Goal: Task Accomplishment & Management: Manage account settings

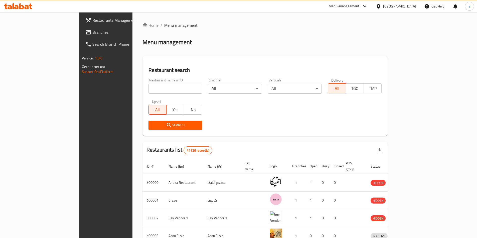
click at [407, 7] on div "Egypt" at bounding box center [399, 7] width 33 height 6
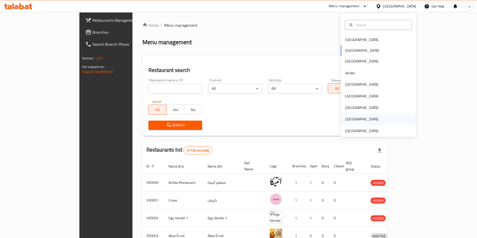
scroll to position [3, 0]
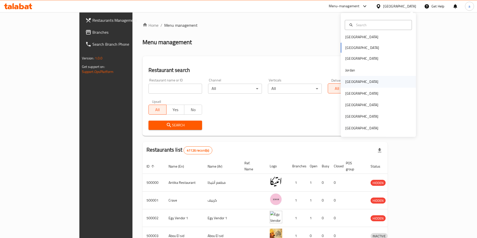
click at [348, 81] on div "[GEOGRAPHIC_DATA]" at bounding box center [361, 82] width 33 height 6
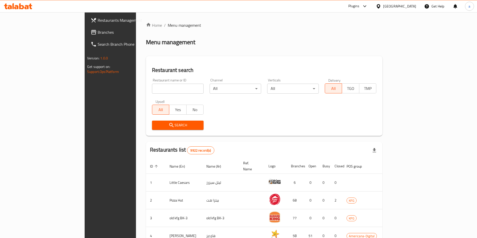
click at [154, 92] on input "search" at bounding box center [178, 89] width 52 height 10
click at [156, 85] on input "search" at bounding box center [178, 89] width 52 height 10
paste input "705477"
type input "705477"
click at [98, 35] on span "Branches" at bounding box center [129, 32] width 63 height 6
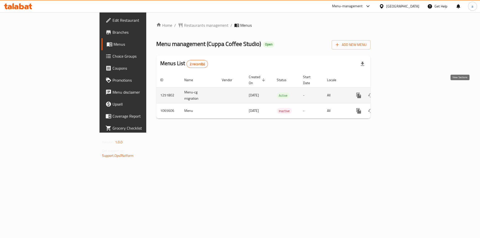
click at [397, 93] on icon "enhanced table" at bounding box center [395, 95] width 5 height 5
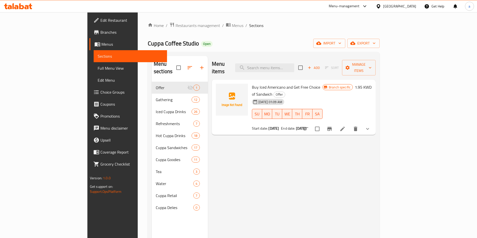
click at [101, 43] on span "Menus" at bounding box center [132, 44] width 62 height 6
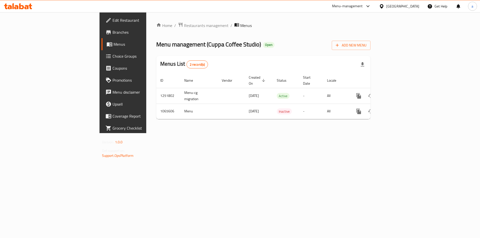
click at [114, 43] on span "Menus" at bounding box center [145, 44] width 62 height 6
click at [113, 33] on span "Branches" at bounding box center [144, 32] width 63 height 6
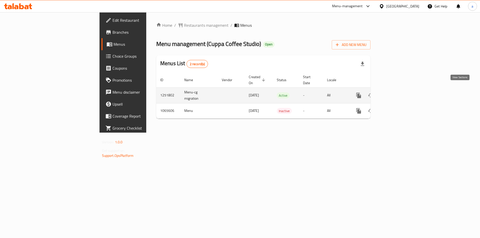
click at [401, 92] on link "enhanced table" at bounding box center [395, 96] width 12 height 12
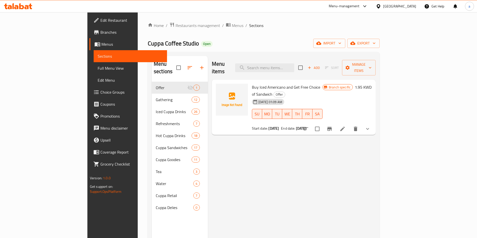
click at [89, 36] on link "Branches" at bounding box center [128, 32] width 78 height 12
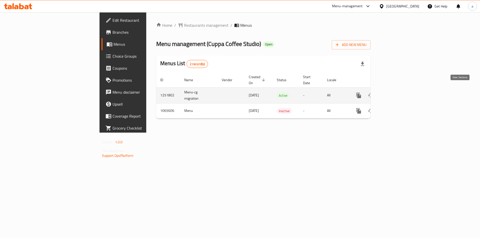
click at [401, 90] on link "enhanced table" at bounding box center [395, 96] width 12 height 12
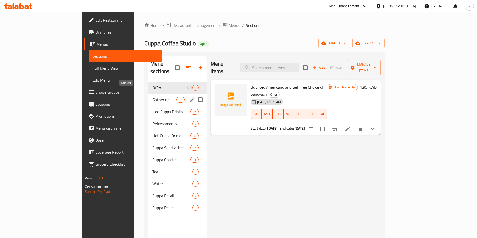
click at [152, 97] on span "Gathering" at bounding box center [164, 100] width 24 height 6
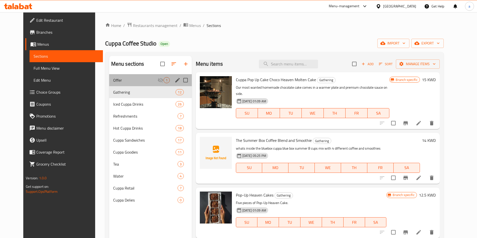
click at [123, 77] on div "Offer 1" at bounding box center [150, 80] width 83 height 12
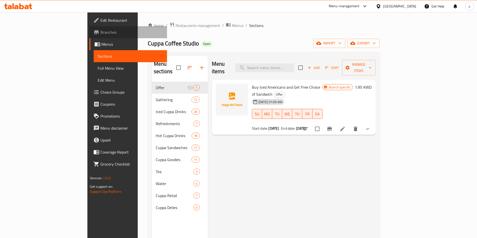
click at [100, 31] on span "Branches" at bounding box center [131, 32] width 63 height 6
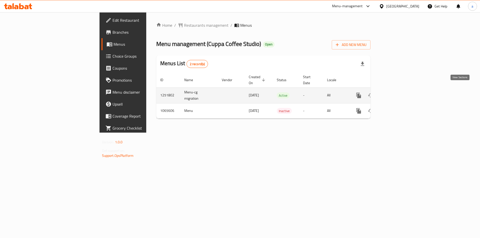
click at [398, 93] on icon "enhanced table" at bounding box center [395, 96] width 6 height 6
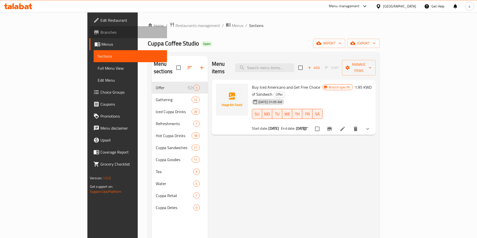
click at [100, 34] on span "Branches" at bounding box center [131, 32] width 63 height 6
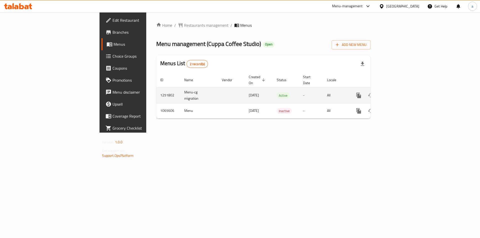
click at [401, 90] on link "enhanced table" at bounding box center [395, 96] width 12 height 12
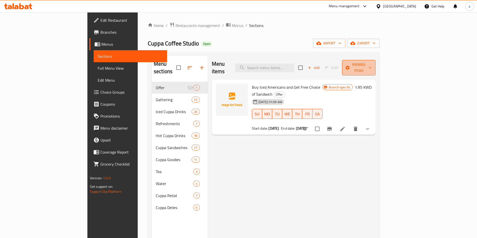
click at [371, 66] on span "Manage items" at bounding box center [359, 68] width 26 height 13
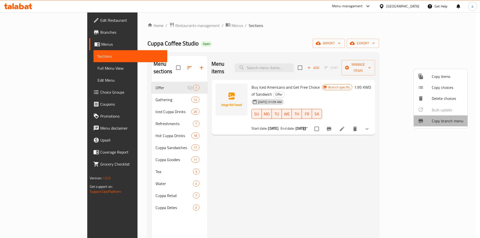
click at [453, 119] on span "Copy branch menu" at bounding box center [448, 121] width 32 height 6
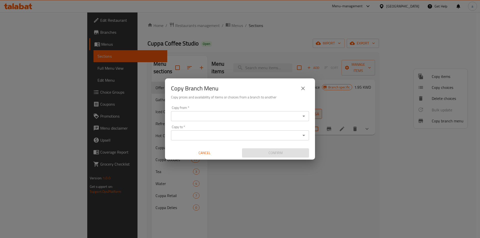
click at [252, 118] on input "Copy from   *" at bounding box center [236, 116] width 127 height 7
click at [236, 116] on input "Copy from   *" at bounding box center [236, 116] width 127 height 7
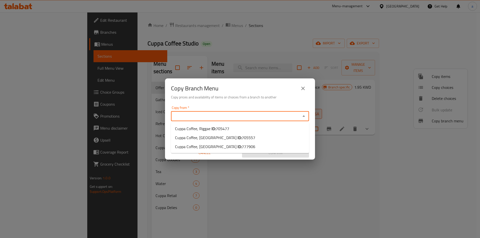
paste input "705557"
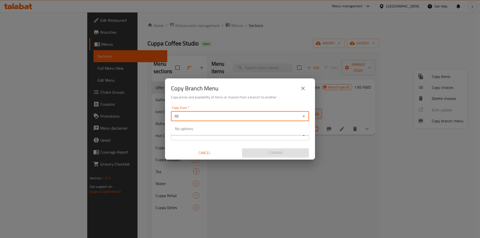
type input "7"
click at [224, 112] on div "Copy from *" at bounding box center [240, 116] width 138 height 10
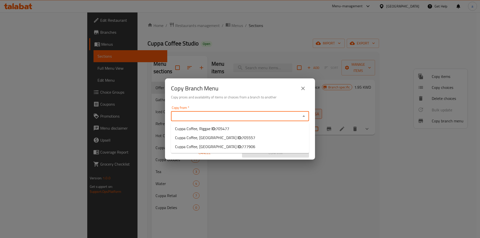
click at [224, 115] on input "Copy from   *" at bounding box center [236, 116] width 127 height 7
click at [242, 139] on span "705557" at bounding box center [249, 138] width 14 height 8
type input "Cuppa Coffee, Kuwait City"
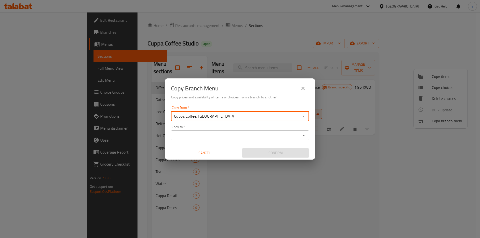
click at [236, 136] on input "Copy to   *" at bounding box center [236, 135] width 127 height 7
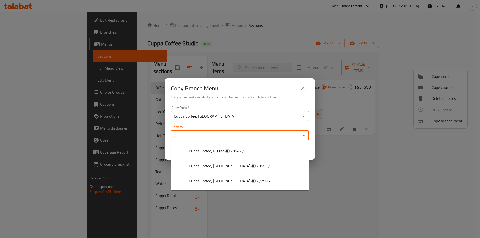
click at [201, 133] on input "Copy to   *" at bounding box center [236, 135] width 127 height 7
click at [257, 179] on span "777906" at bounding box center [264, 181] width 14 height 6
checkbox input "true"
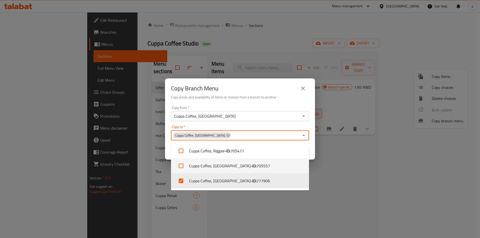
click at [342, 166] on div "Copy Branch Menu Copy prices and availability of items or choices from a branch…" at bounding box center [240, 119] width 480 height 238
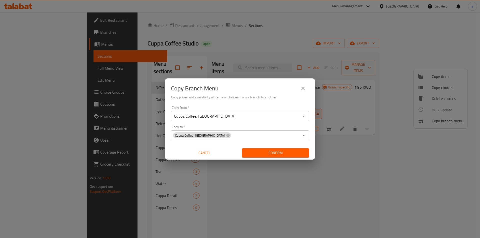
click at [286, 154] on span "Confirm" at bounding box center [275, 153] width 59 height 6
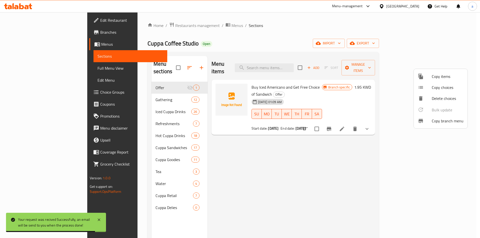
click at [21, 43] on div at bounding box center [240, 119] width 480 height 238
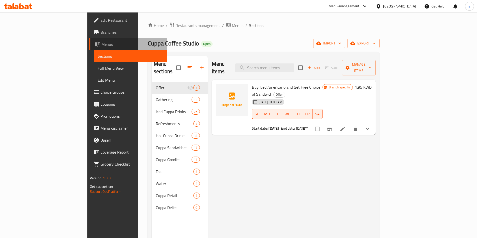
click at [101, 44] on span "Menus" at bounding box center [132, 44] width 62 height 6
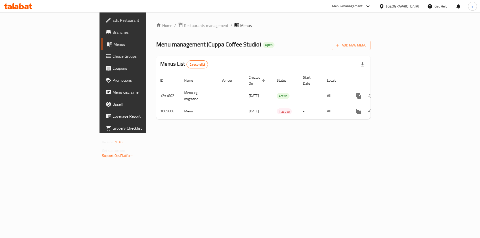
click at [114, 47] on span "Menus" at bounding box center [145, 44] width 62 height 6
click at [113, 34] on span "Branches" at bounding box center [144, 32] width 63 height 6
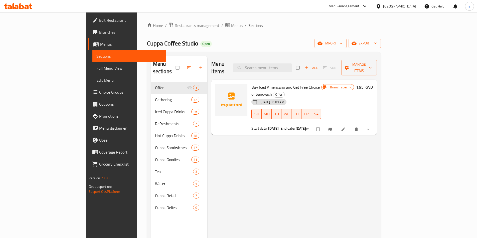
click at [100, 47] on span "Menus" at bounding box center [131, 44] width 62 height 6
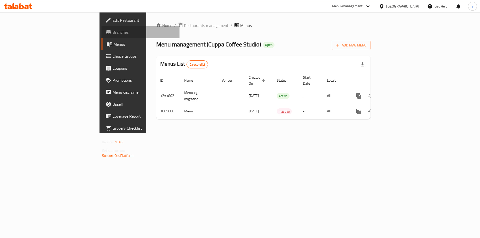
click at [113, 35] on span "Branches" at bounding box center [144, 32] width 63 height 6
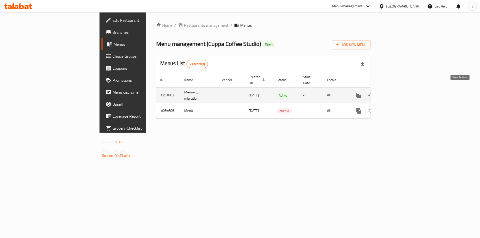
click at [397, 93] on icon "enhanced table" at bounding box center [395, 95] width 5 height 5
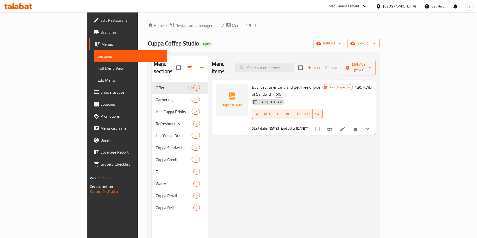
click at [98, 71] on span "Full Menu View" at bounding box center [130, 68] width 65 height 6
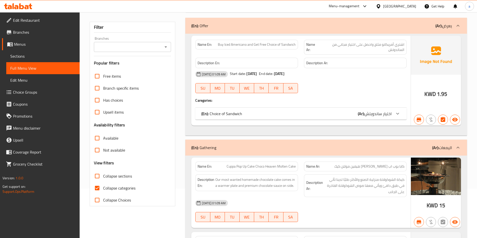
scroll to position [50, 0]
click at [101, 188] on input "Collapse categories" at bounding box center [97, 188] width 12 height 12
checkbox input "false"
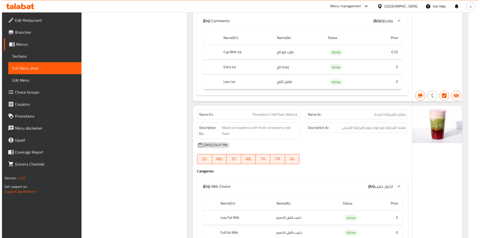
scroll to position [0, 0]
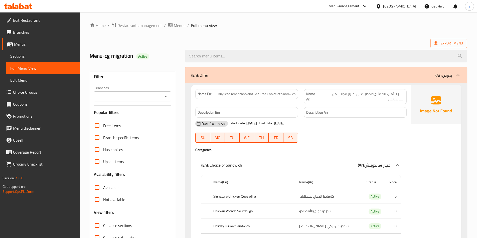
click at [259, 28] on ol "Home / Restaurants management / Menus / Full menu view" at bounding box center [278, 25] width 377 height 7
click at [448, 43] on span "Export Menu" at bounding box center [448, 43] width 29 height 6
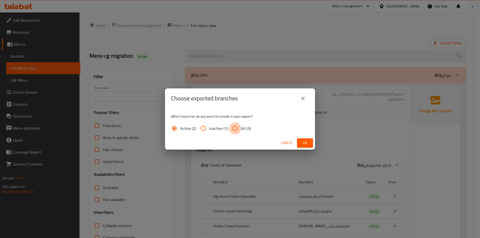
click at [238, 130] on input "All (3)" at bounding box center [235, 129] width 12 height 12
radio input "true"
click at [305, 141] on span "Ok" at bounding box center [305, 143] width 8 height 6
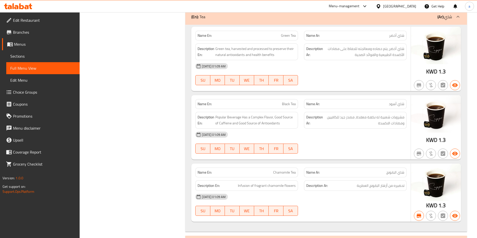
scroll to position [18849, 0]
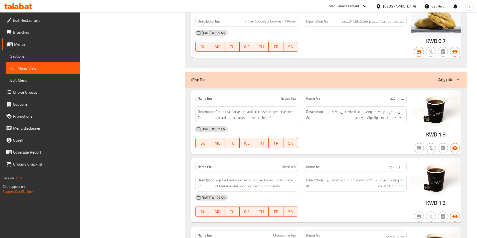
click at [26, 34] on span "Branches" at bounding box center [44, 32] width 63 height 6
